Goal: Information Seeking & Learning: Learn about a topic

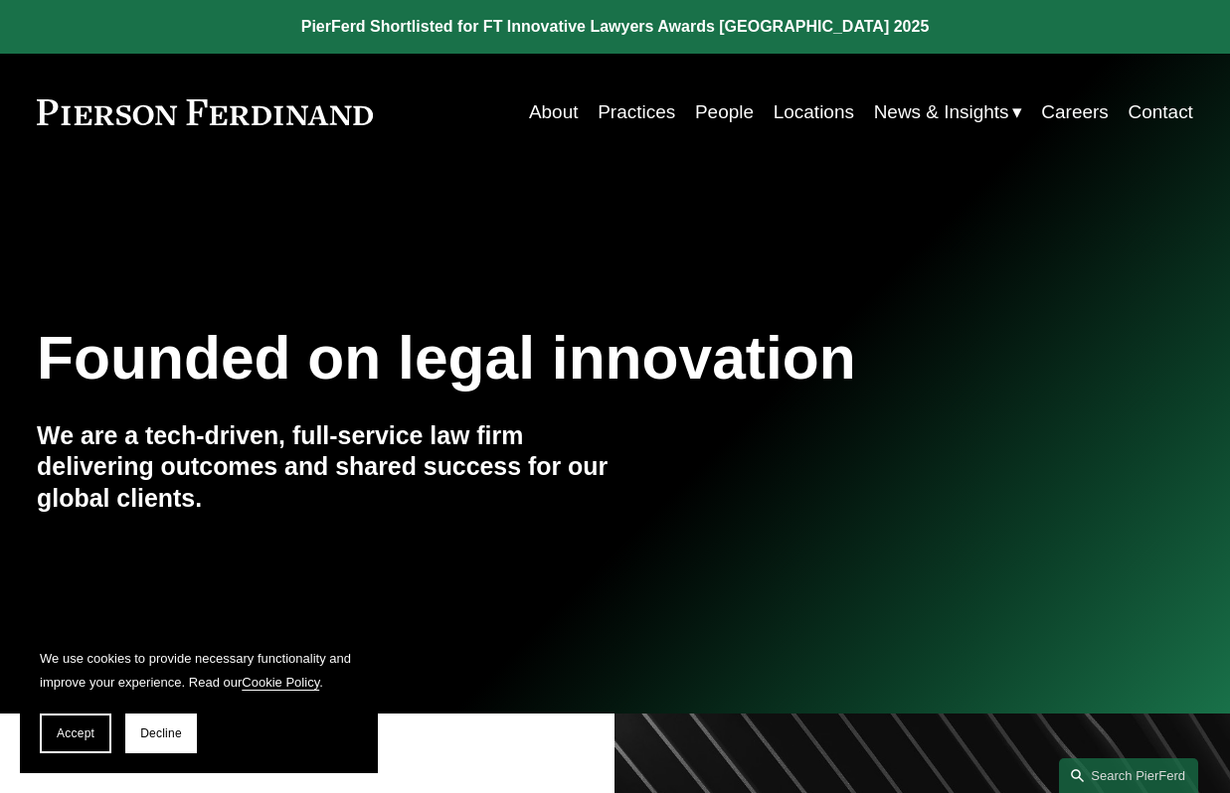
click at [624, 118] on link "Practices" at bounding box center [637, 112] width 78 height 38
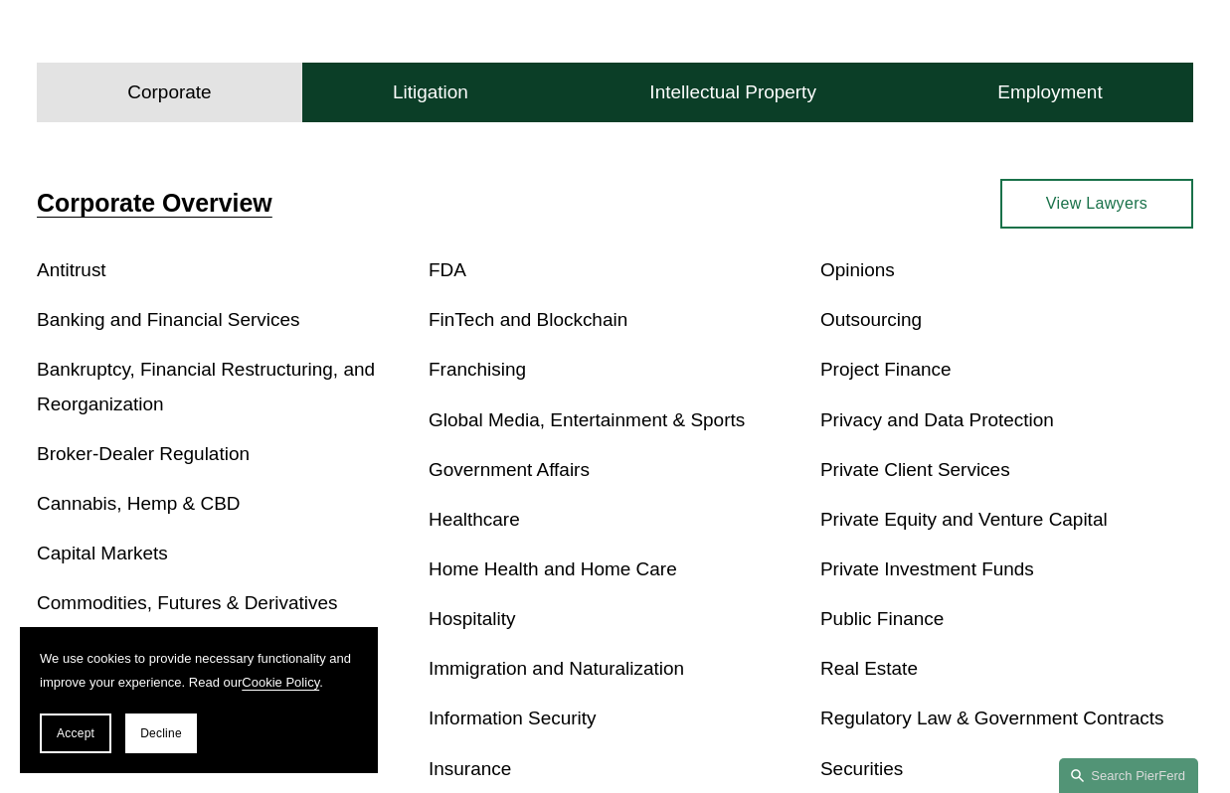
scroll to position [633, 0]
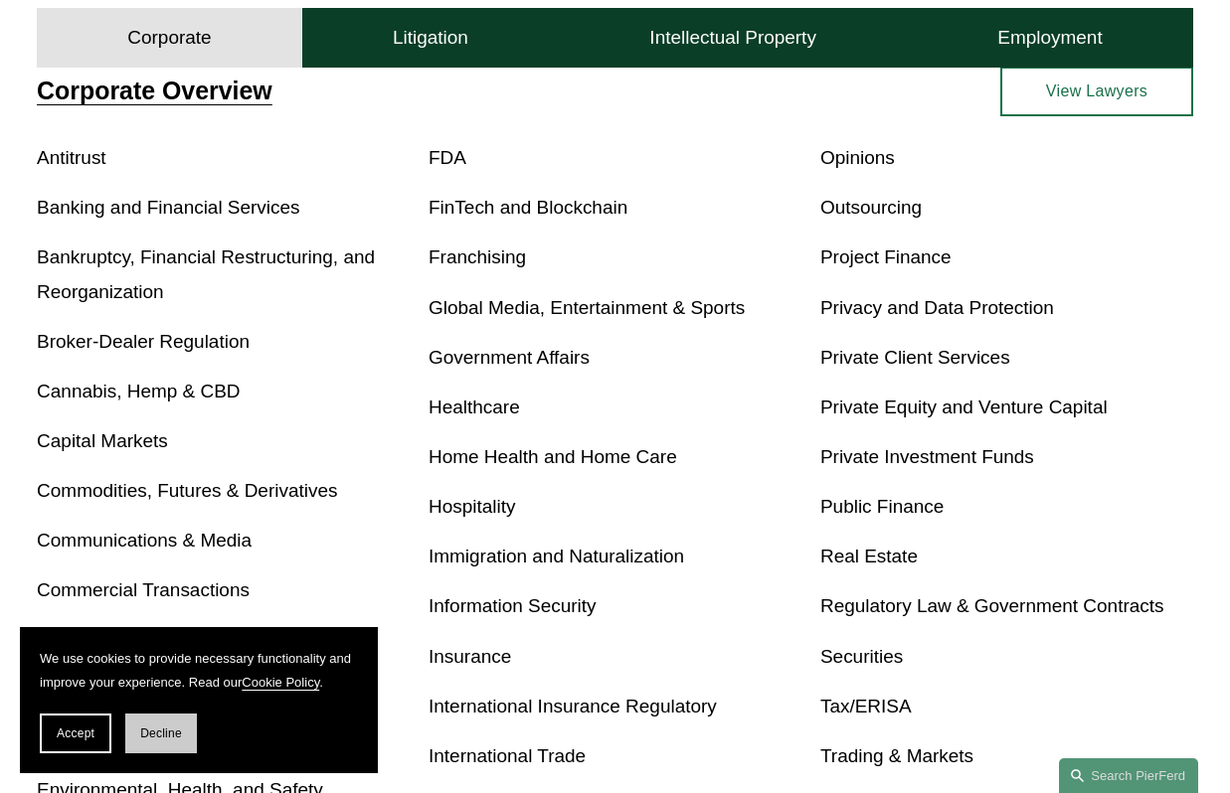
click at [143, 734] on span "Decline" at bounding box center [161, 734] width 42 height 14
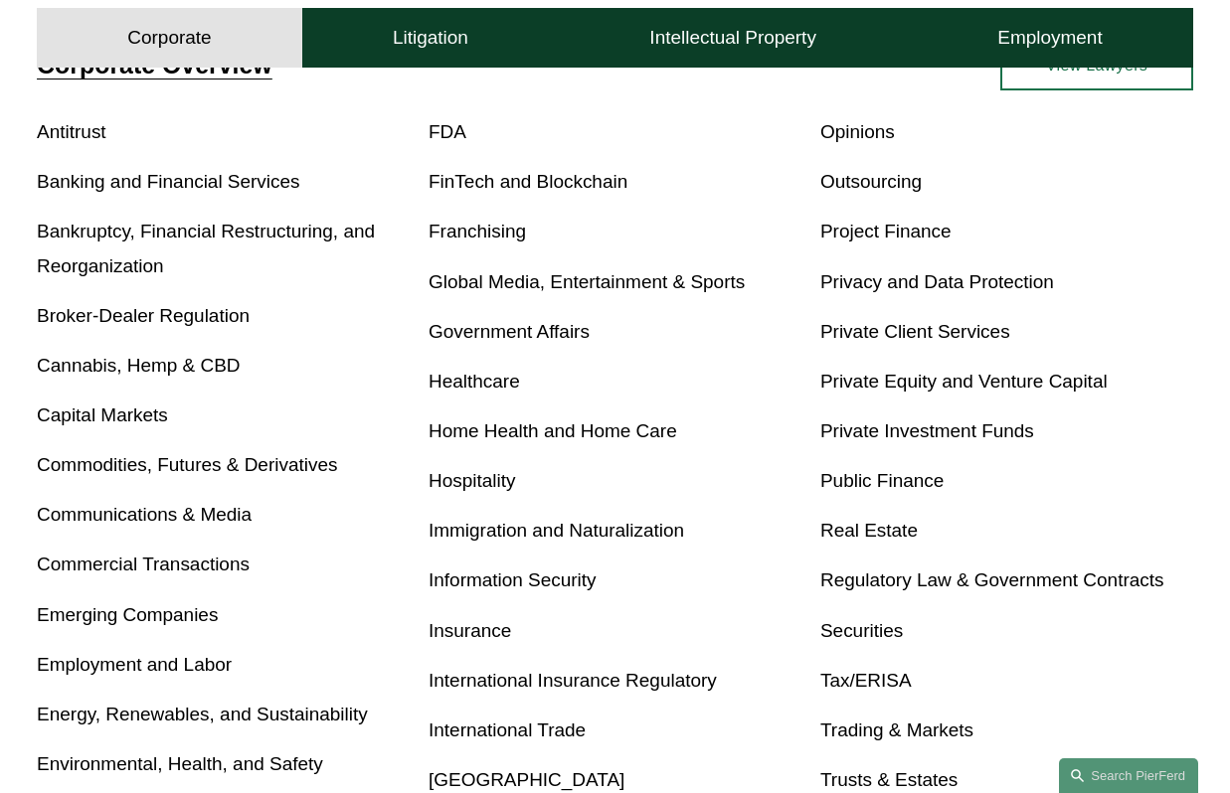
scroll to position [0, 0]
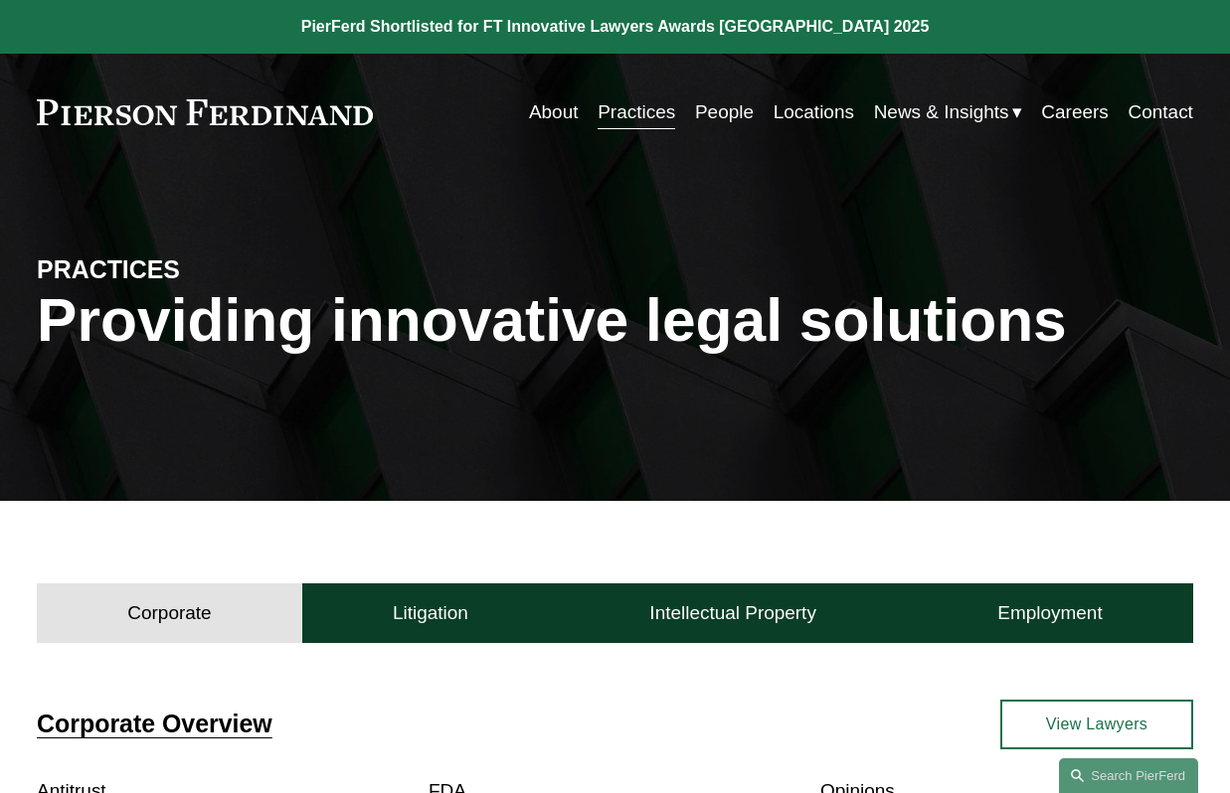
click at [1090, 113] on link "Careers" at bounding box center [1074, 112] width 67 height 38
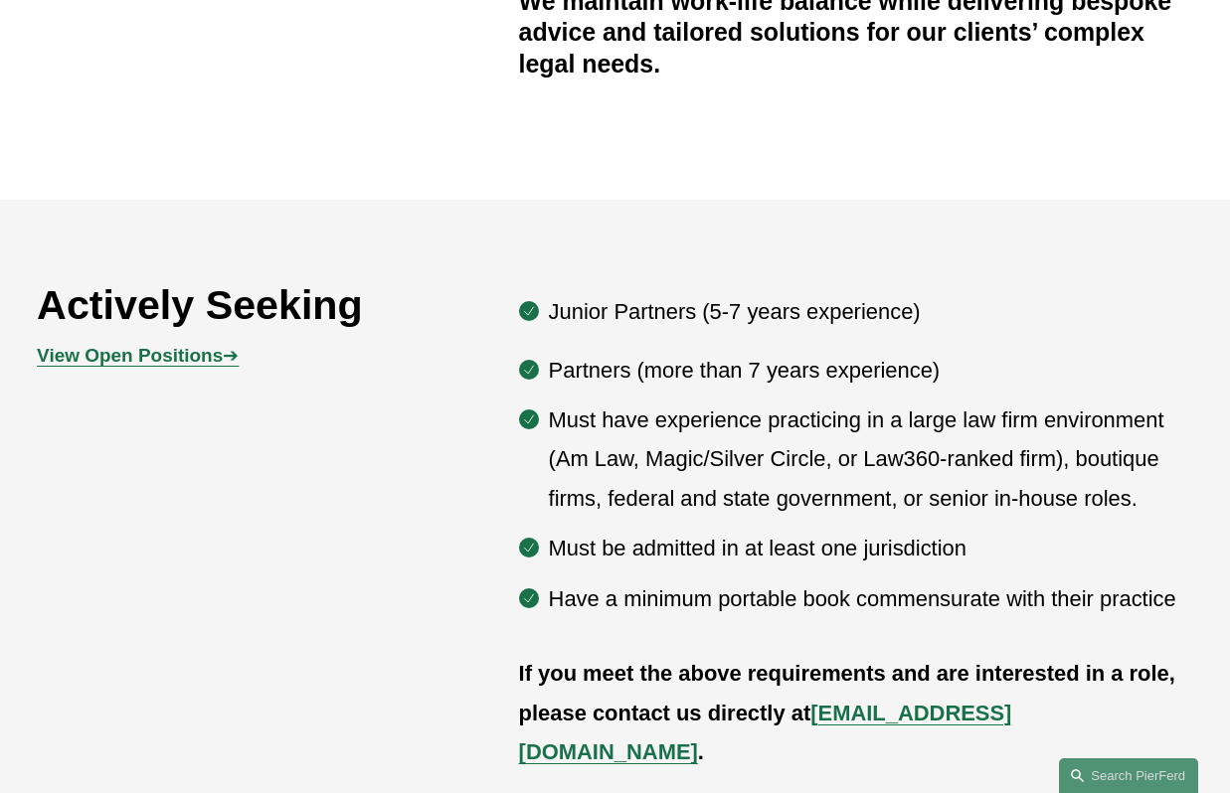
scroll to position [981, 0]
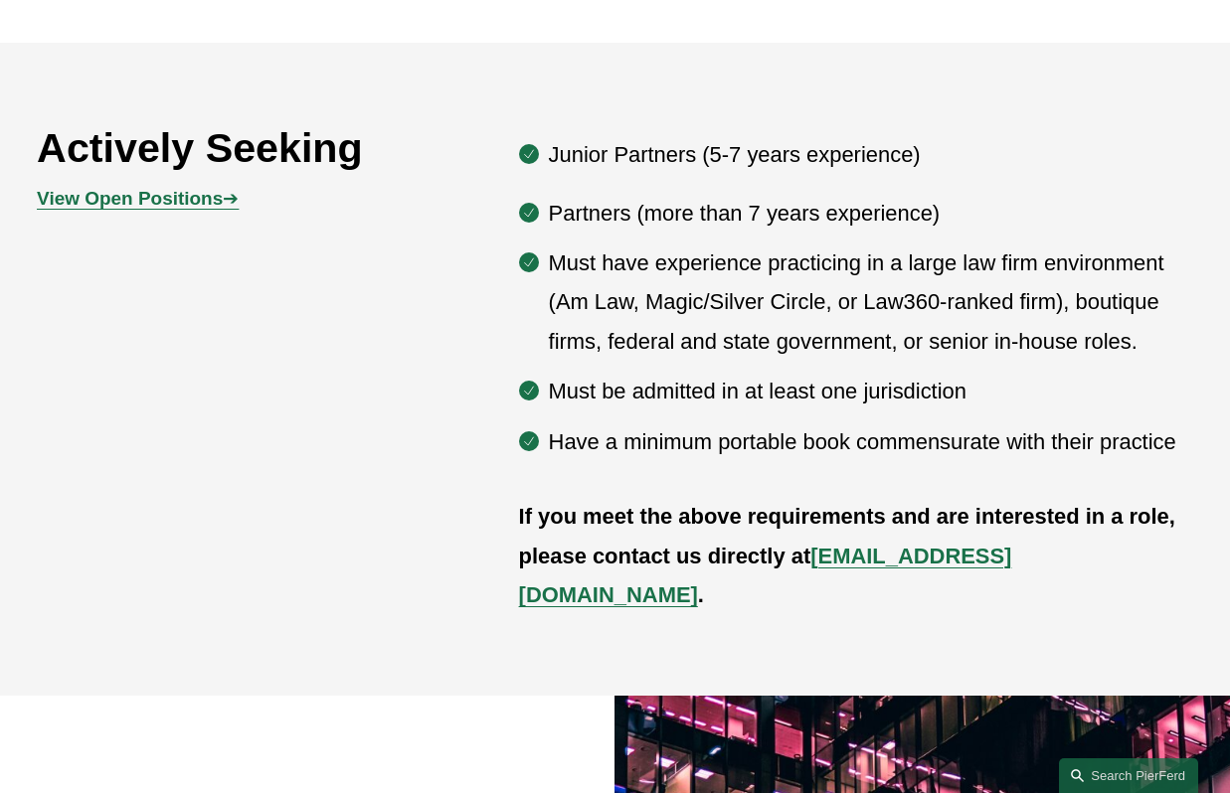
click at [184, 201] on strong "View Open Positions" at bounding box center [130, 198] width 186 height 21
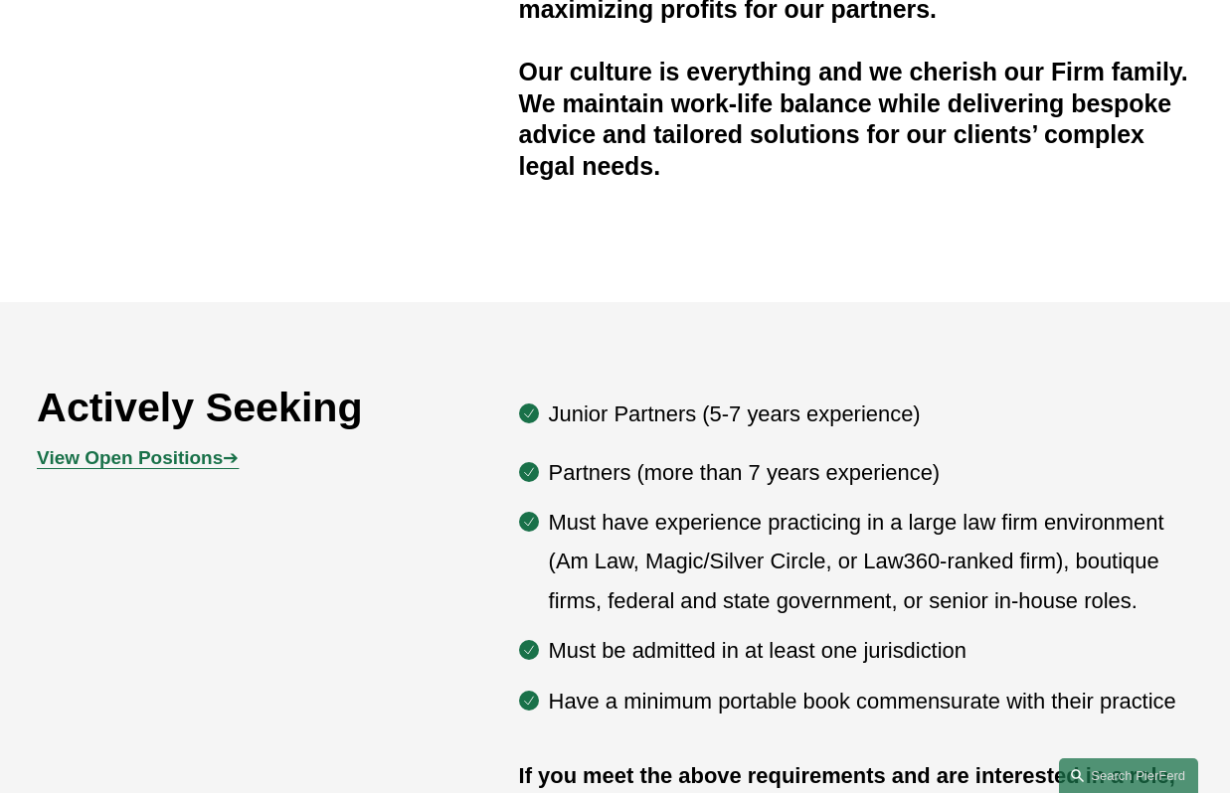
scroll to position [839, 0]
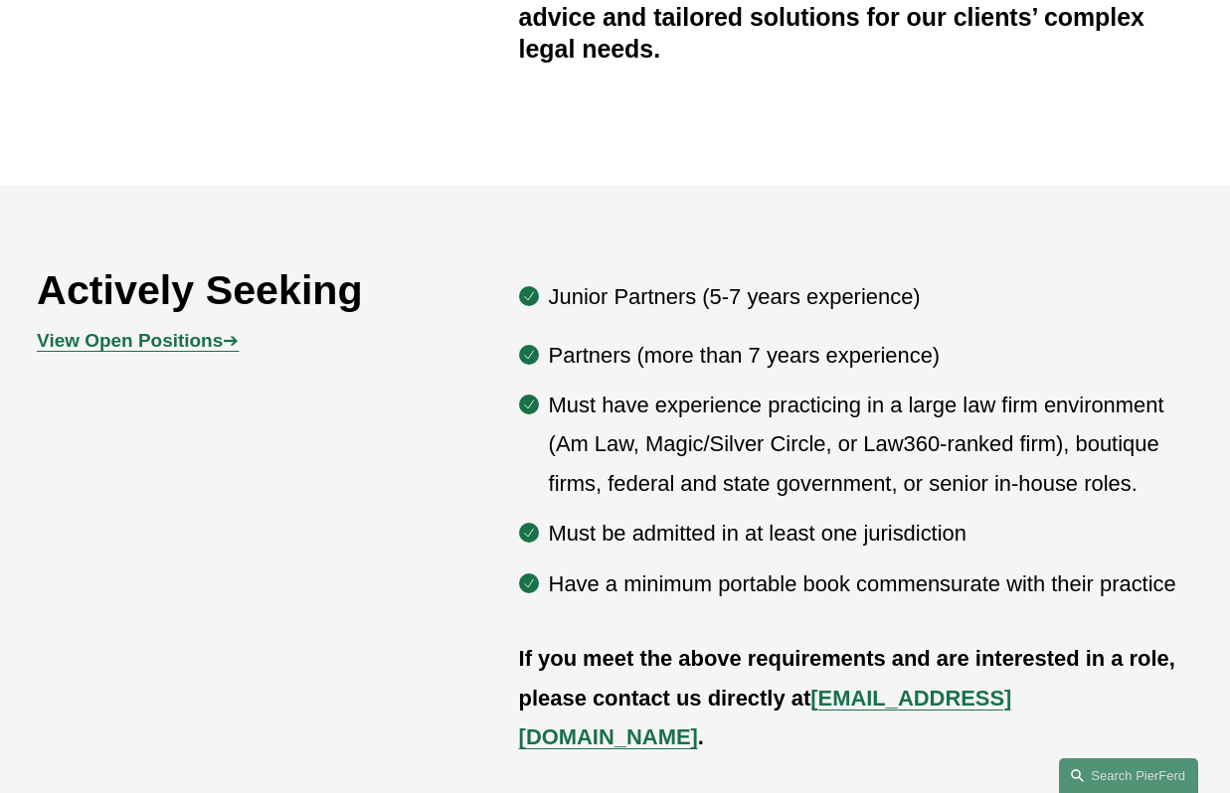
click at [334, 576] on div "Actively Seeking View Open Positions ➔ Junior Partners (5-7 years experience) P…" at bounding box center [615, 511] width 1230 height 491
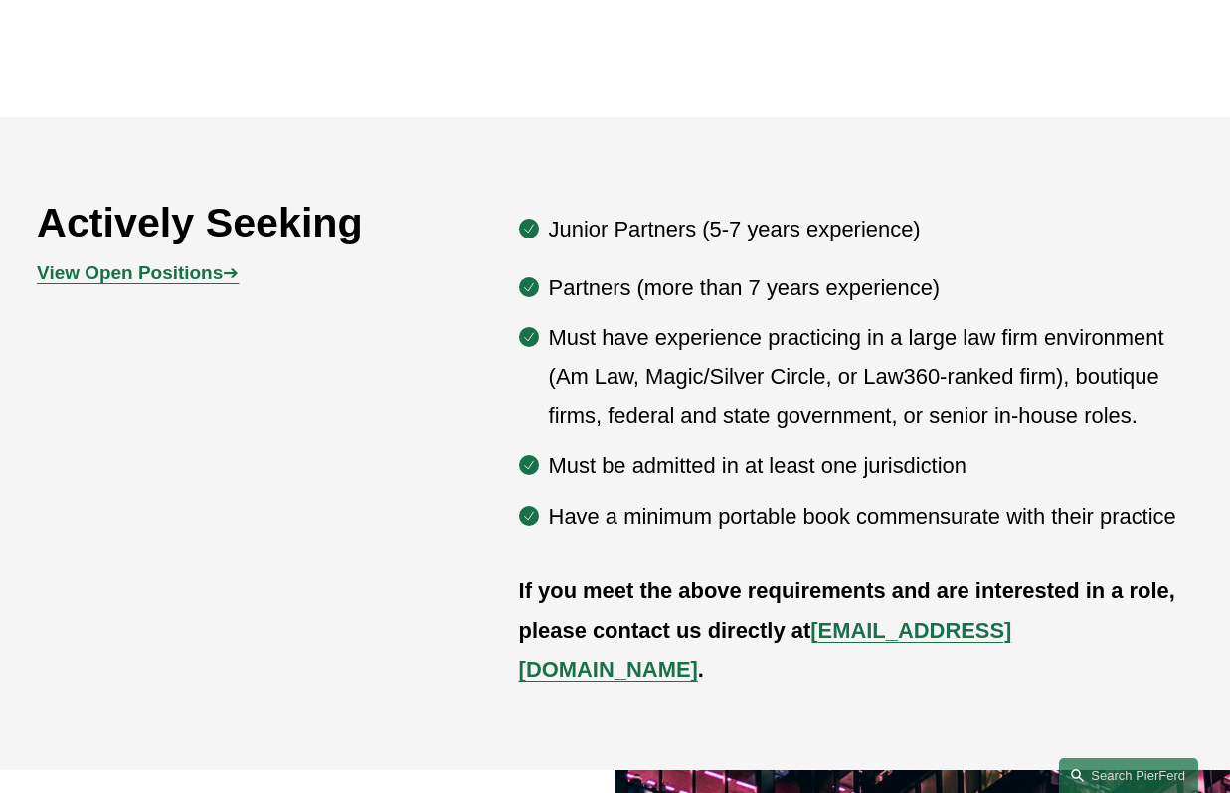
scroll to position [0, 0]
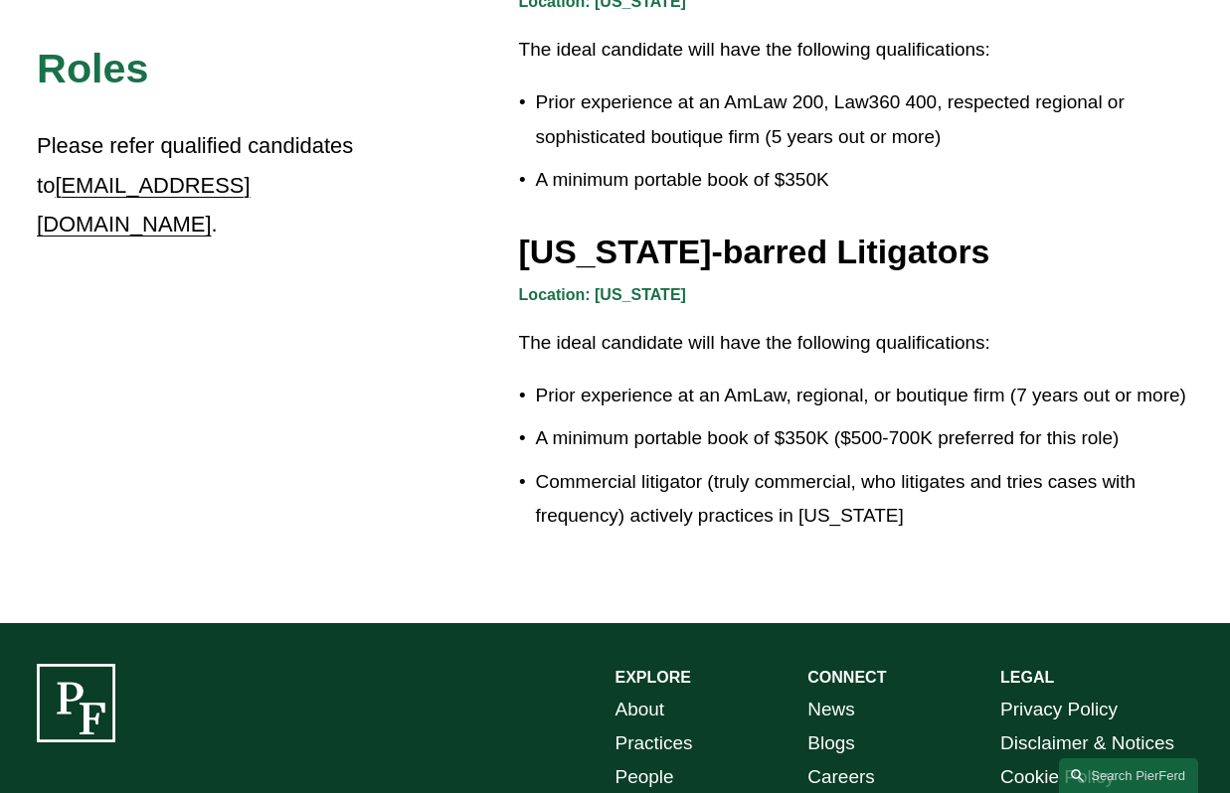
scroll to position [3392, 0]
